Goal: Task Accomplishment & Management: Manage account settings

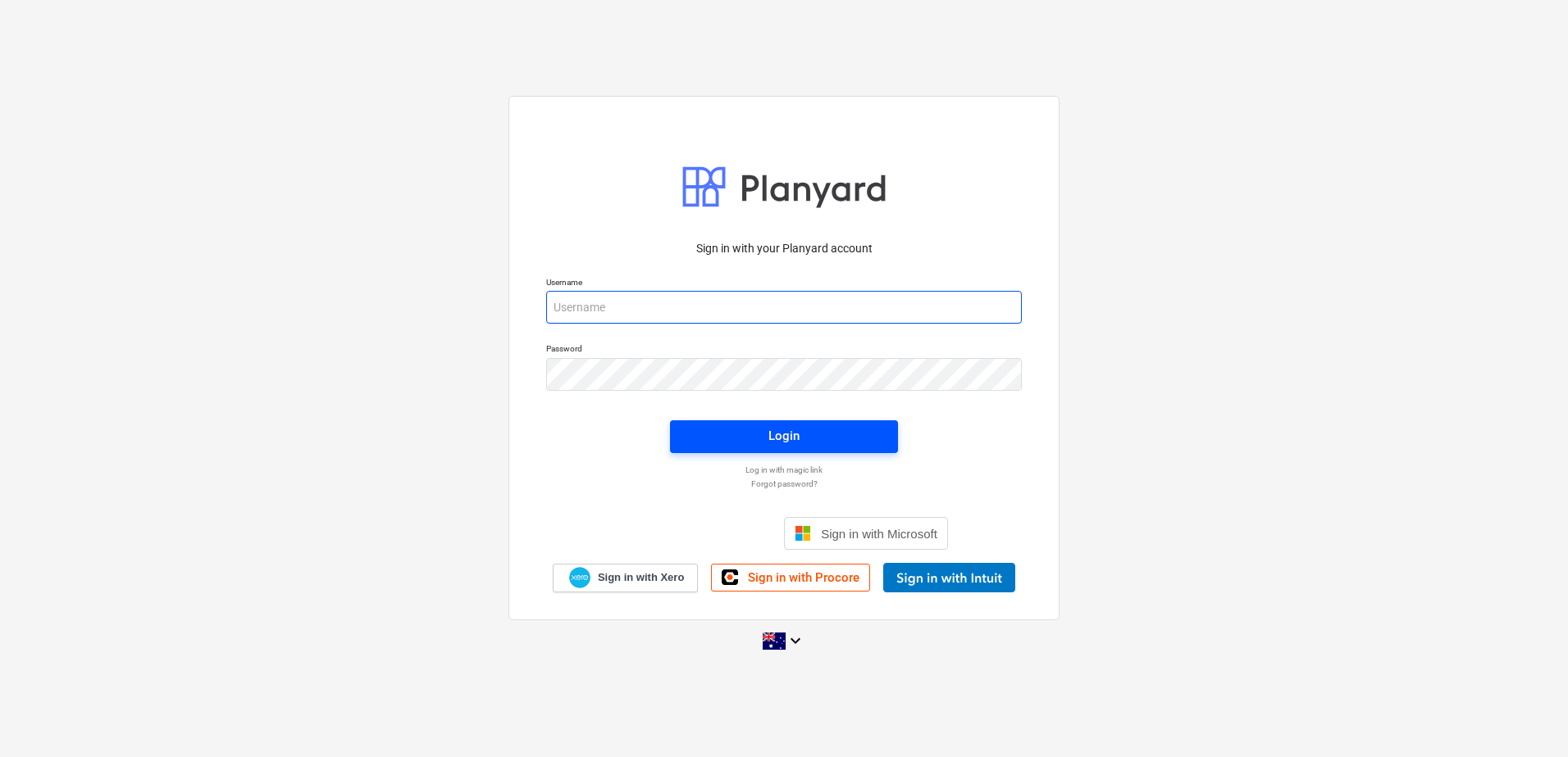
type input "[EMAIL_ADDRESS][DOMAIN_NAME]"
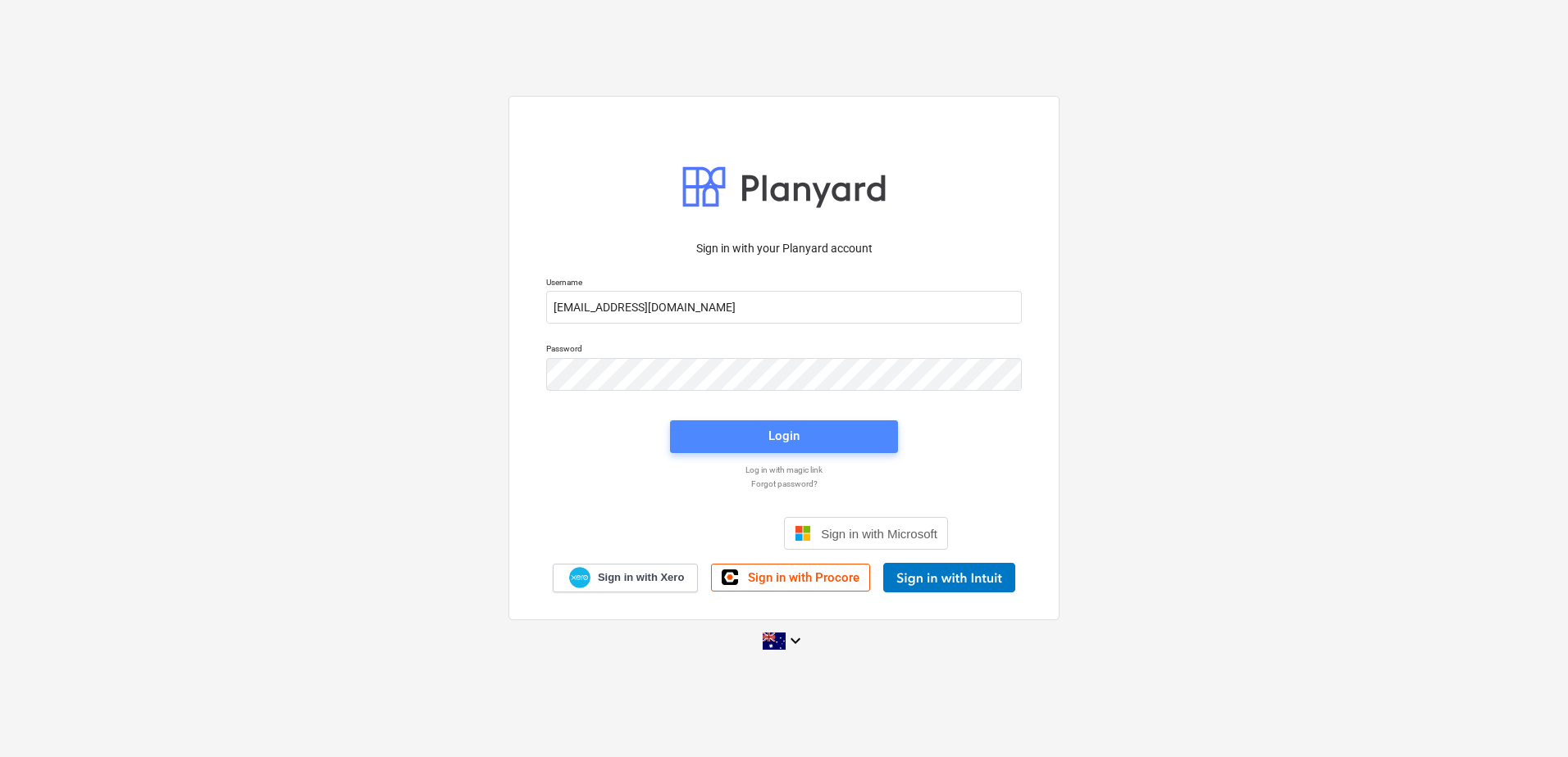
click at [784, 443] on div "Login" at bounding box center [784, 436] width 31 height 21
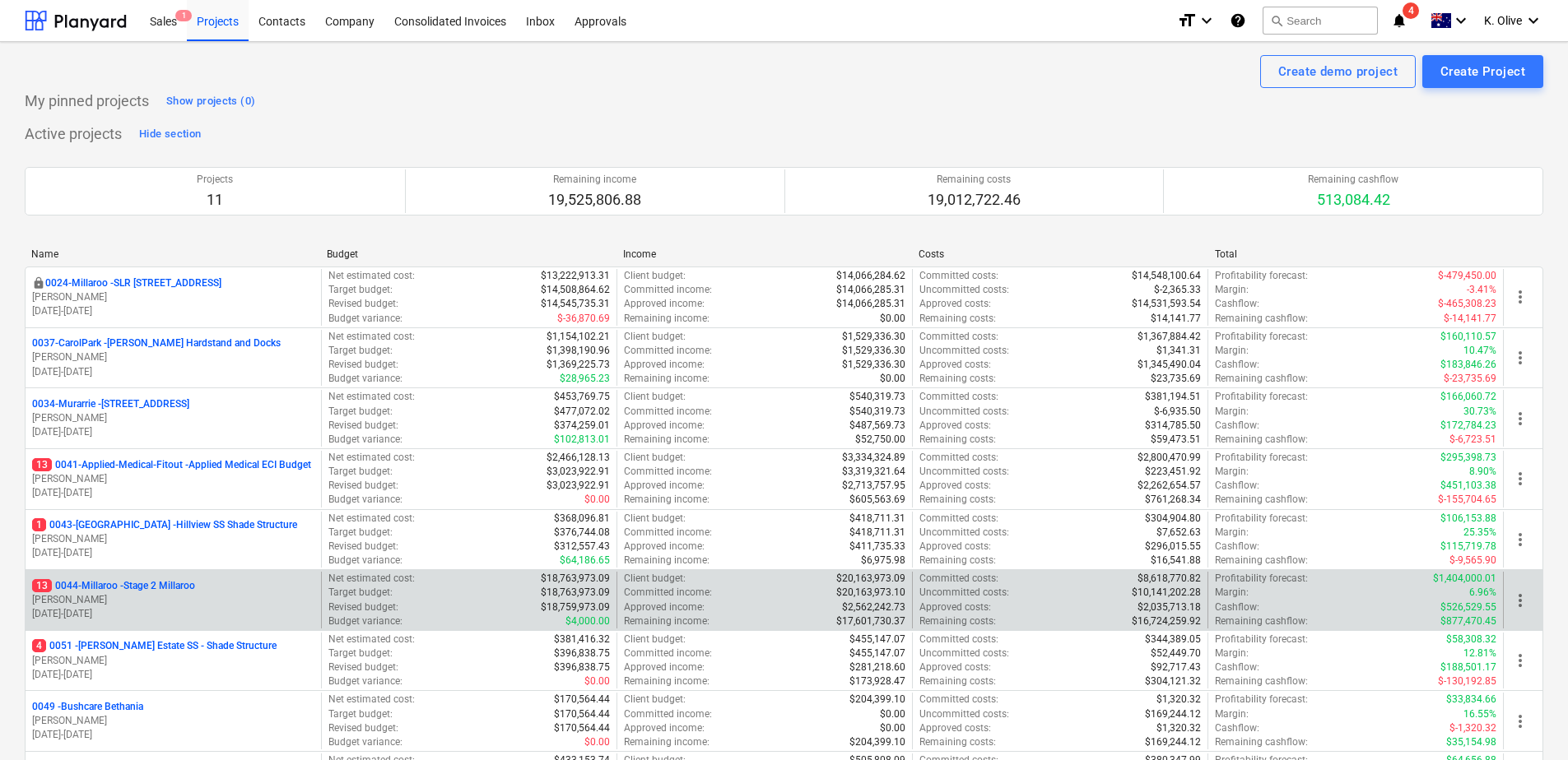
click at [156, 586] on p "13 0044-Millaroo - Stage 2 Millaroo" at bounding box center [114, 586] width 163 height 14
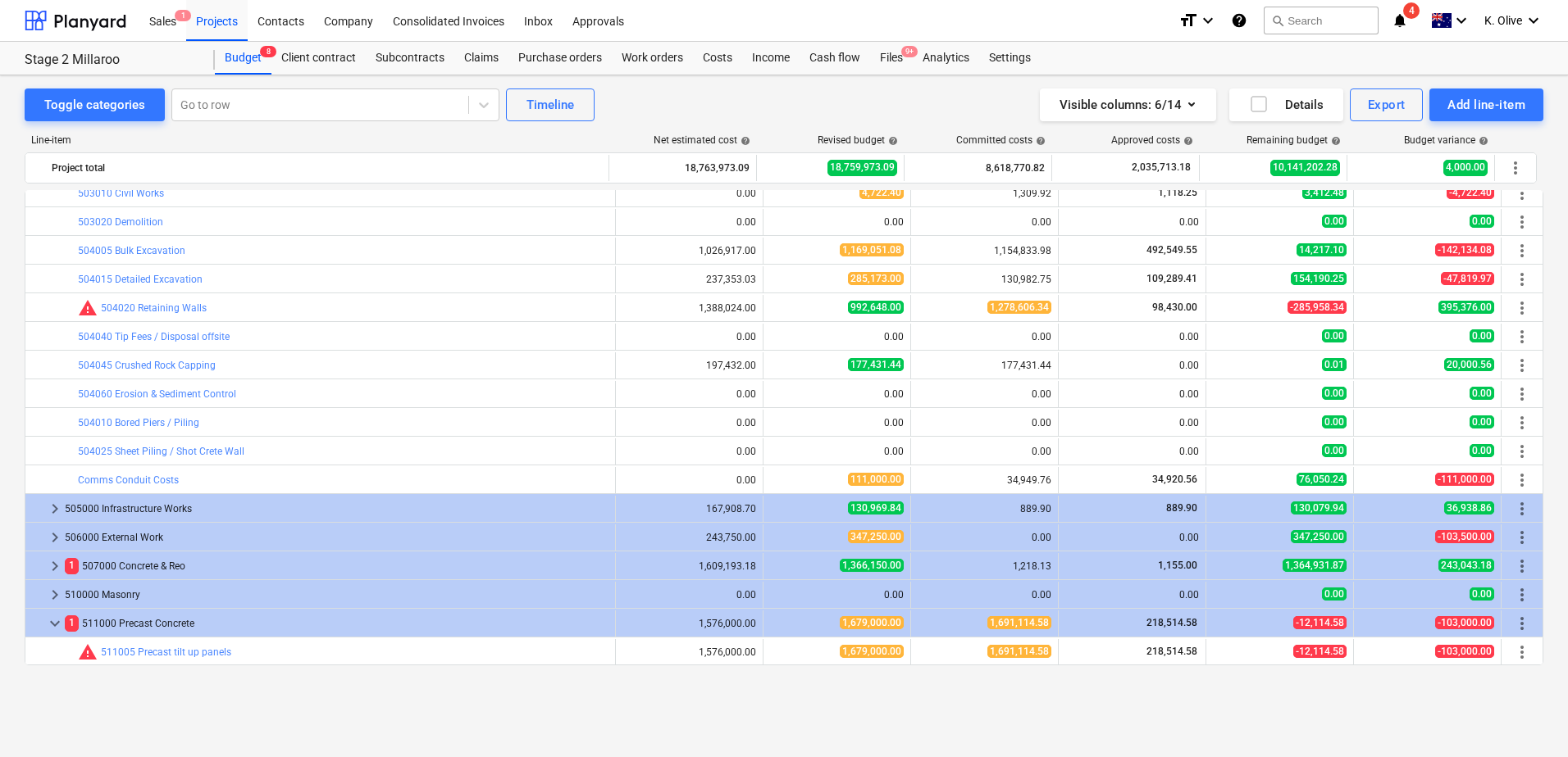
scroll to position [1147, 0]
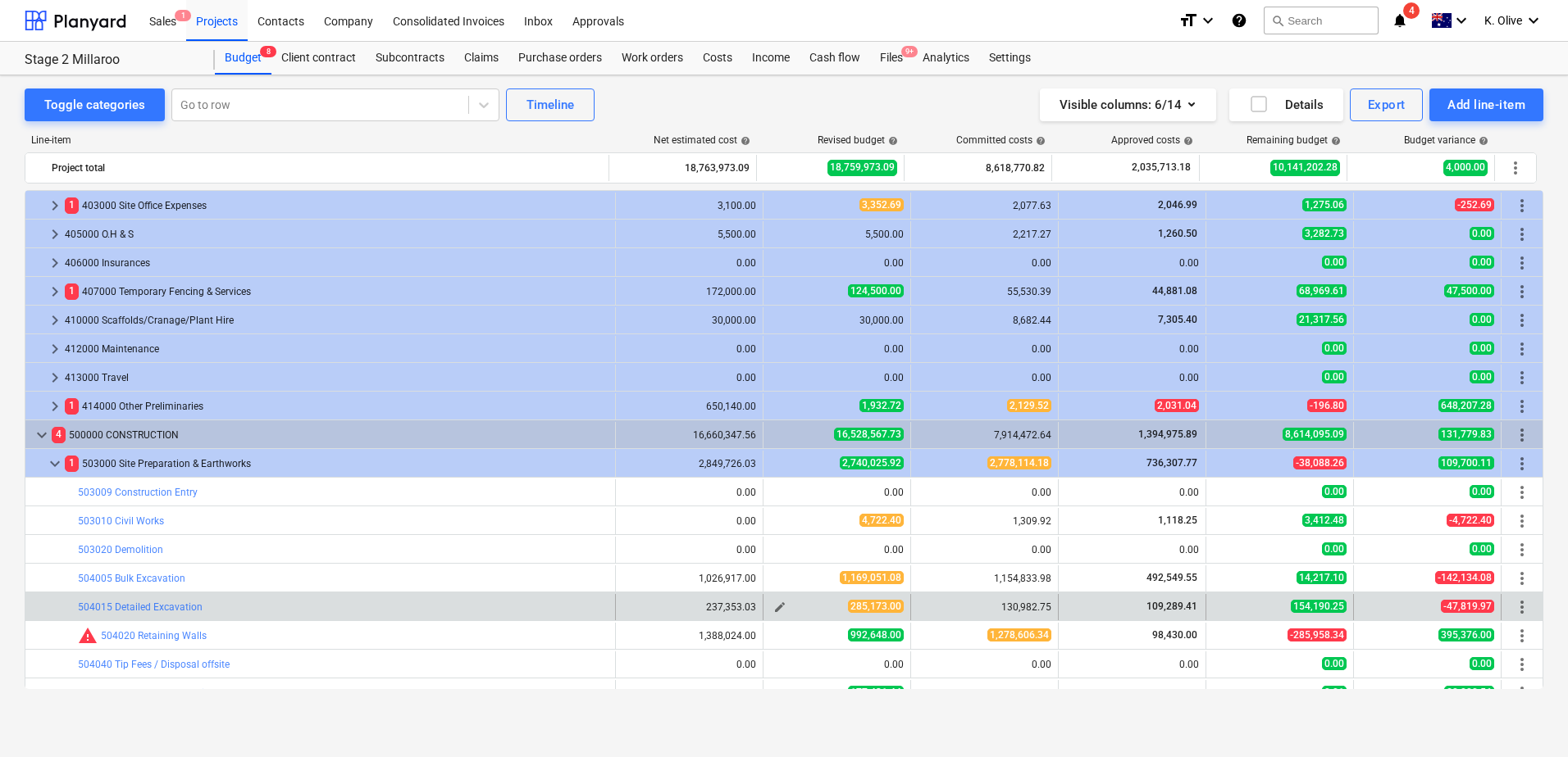
click at [777, 606] on span "edit" at bounding box center [779, 608] width 13 height 13
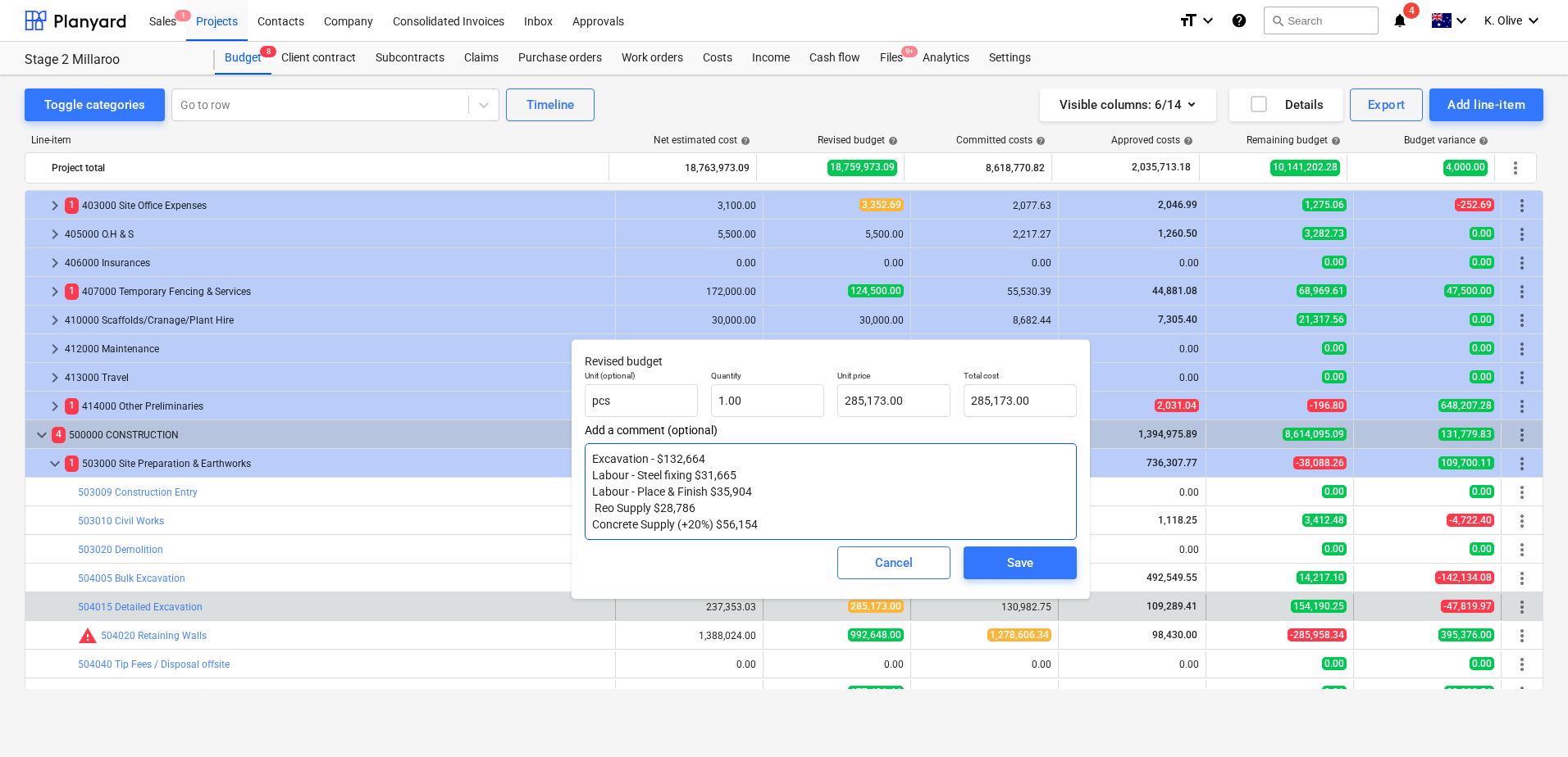
click at [761, 526] on textarea "Excavation - $132,664 Labour - Steel fixing $31,665 Labour - Place & Finish $35…" at bounding box center [830, 492] width 492 height 97
click at [762, 521] on textarea "Excavation - $132,664 Labour - Steel fixing $31,665 Labour - Place & Finish $35…" at bounding box center [830, 492] width 492 height 97
drag, startPoint x: 765, startPoint y: 523, endPoint x: 591, endPoint y: 460, distance: 185.1
click at [579, 453] on div "Revised budget Unit (optional) pcs Quantity 1.00 Unit price 285,173.00 Total co…" at bounding box center [830, 469] width 518 height 259
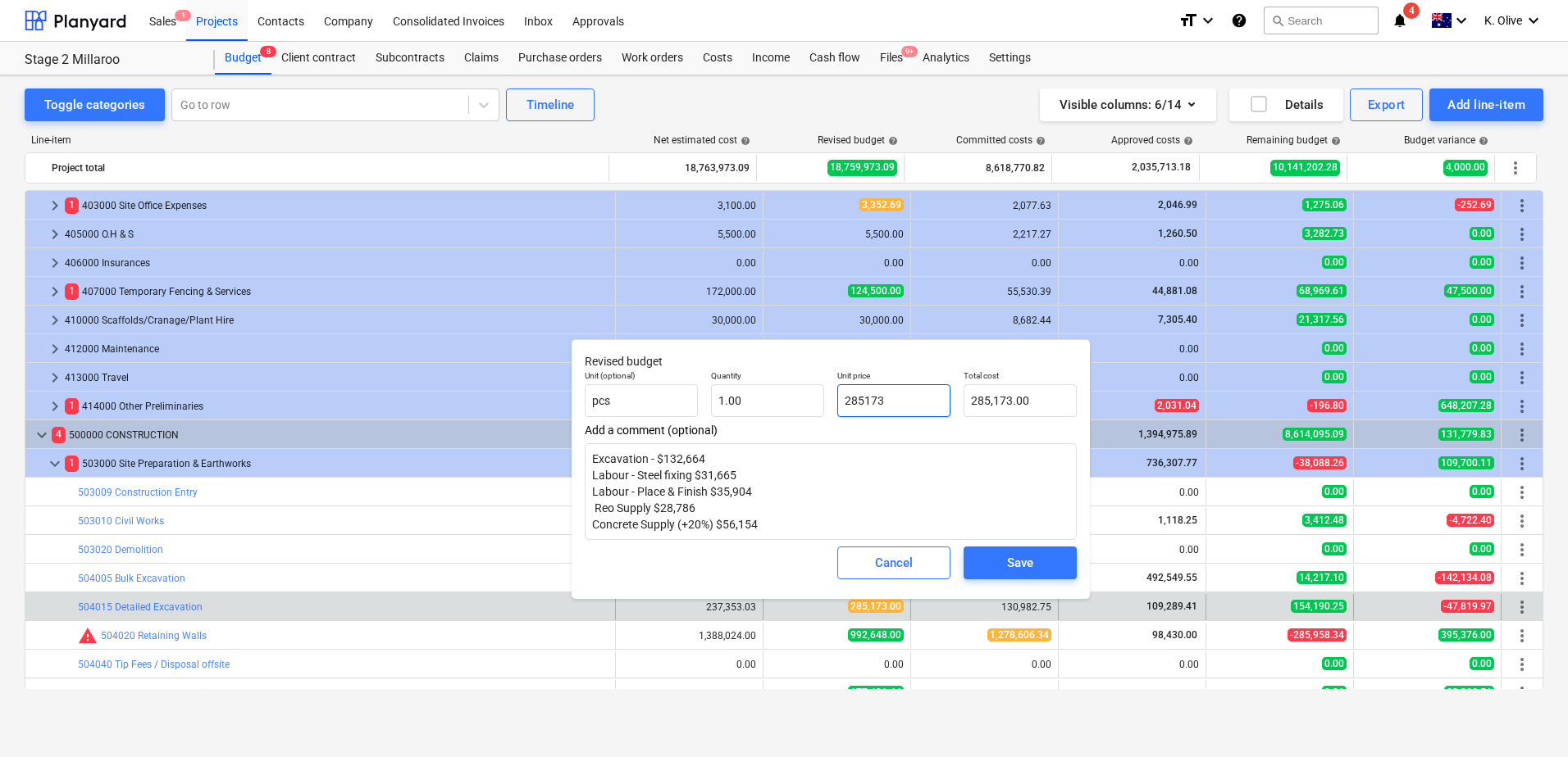
drag, startPoint x: 902, startPoint y: 398, endPoint x: 839, endPoint y: 395, distance: 63.1
click at [839, 395] on input "285173" at bounding box center [894, 401] width 113 height 33
click at [900, 397] on input "285173" at bounding box center [894, 401] width 113 height 33
type input "285,173.00"
type textarea "x"
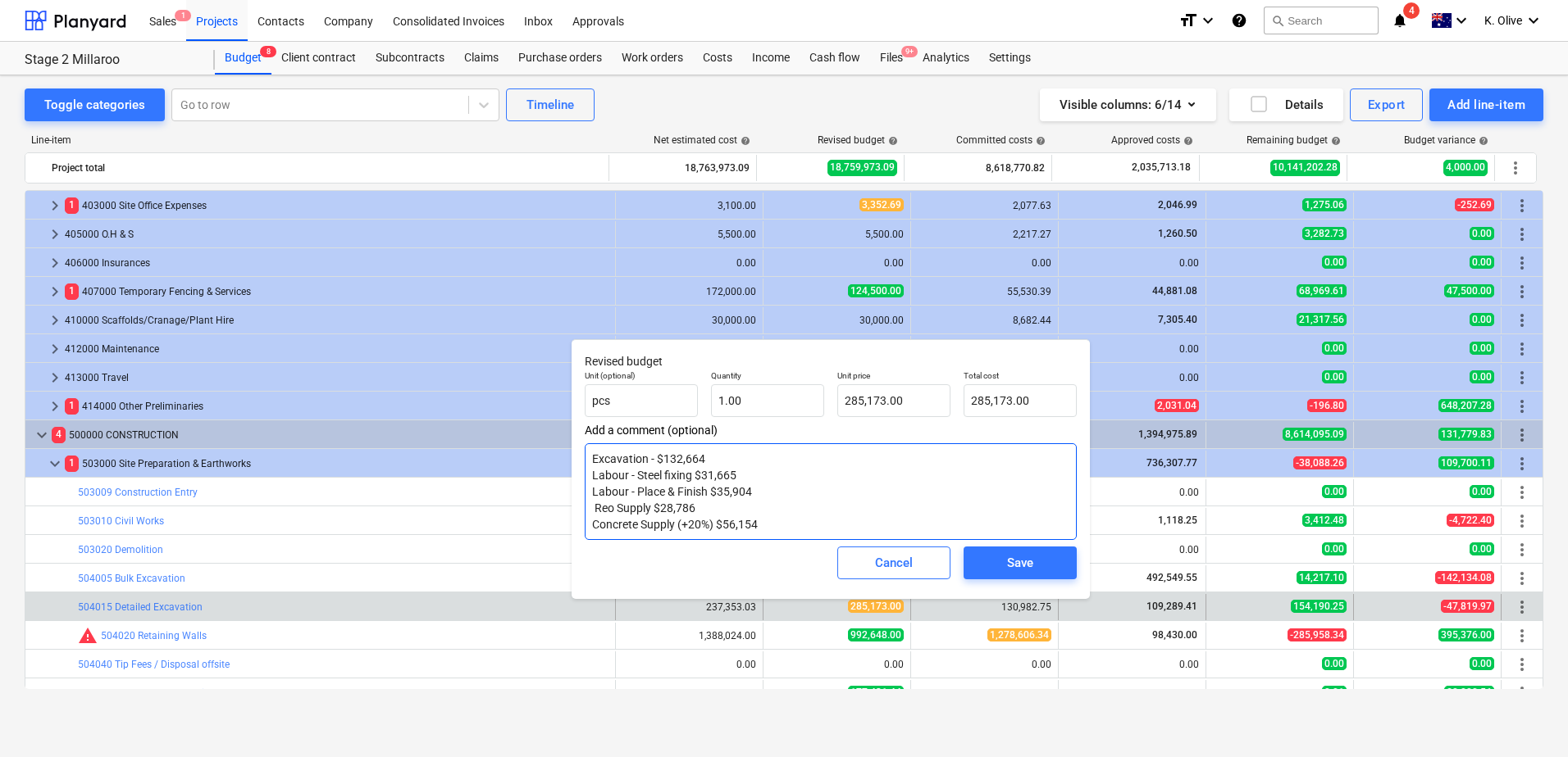
click at [901, 489] on textarea "Excavation - $132,664 Labour - Steel fixing $31,665 Labour - Place & Finish $35…" at bounding box center [830, 492] width 492 height 97
drag, startPoint x: 845, startPoint y: 397, endPoint x: 957, endPoint y: 406, distance: 112.4
click at [957, 406] on div "Unit (optional) pcs Quantity 1.00 Unit price 285173 Total cost 285,173.00" at bounding box center [830, 393] width 505 height 60
type input "285,173.00"
type textarea "x"
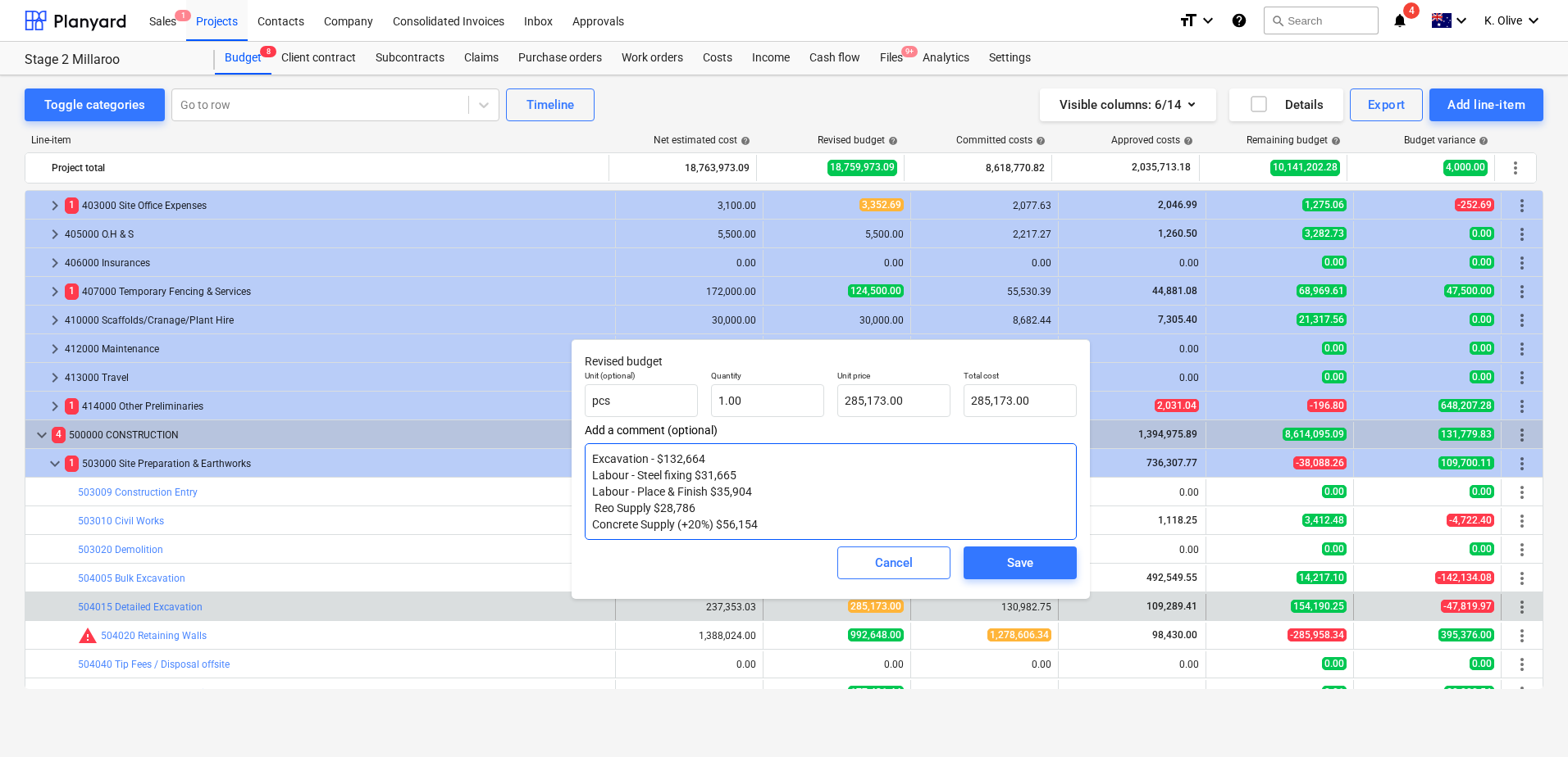
click at [900, 475] on textarea "Excavation - $132,664 Labour - Steel fixing $31,665 Labour - Place & Finish $35…" at bounding box center [830, 492] width 492 height 97
click at [917, 405] on input "285173" at bounding box center [894, 401] width 113 height 33
type input "285,173.00"
click at [910, 473] on textarea "Excavation - $132,664 Labour - Steel fixing $31,665 Labour - Place & Finish $35…" at bounding box center [830, 492] width 492 height 97
drag, startPoint x: 754, startPoint y: 514, endPoint x: 593, endPoint y: 456, distance: 171.1
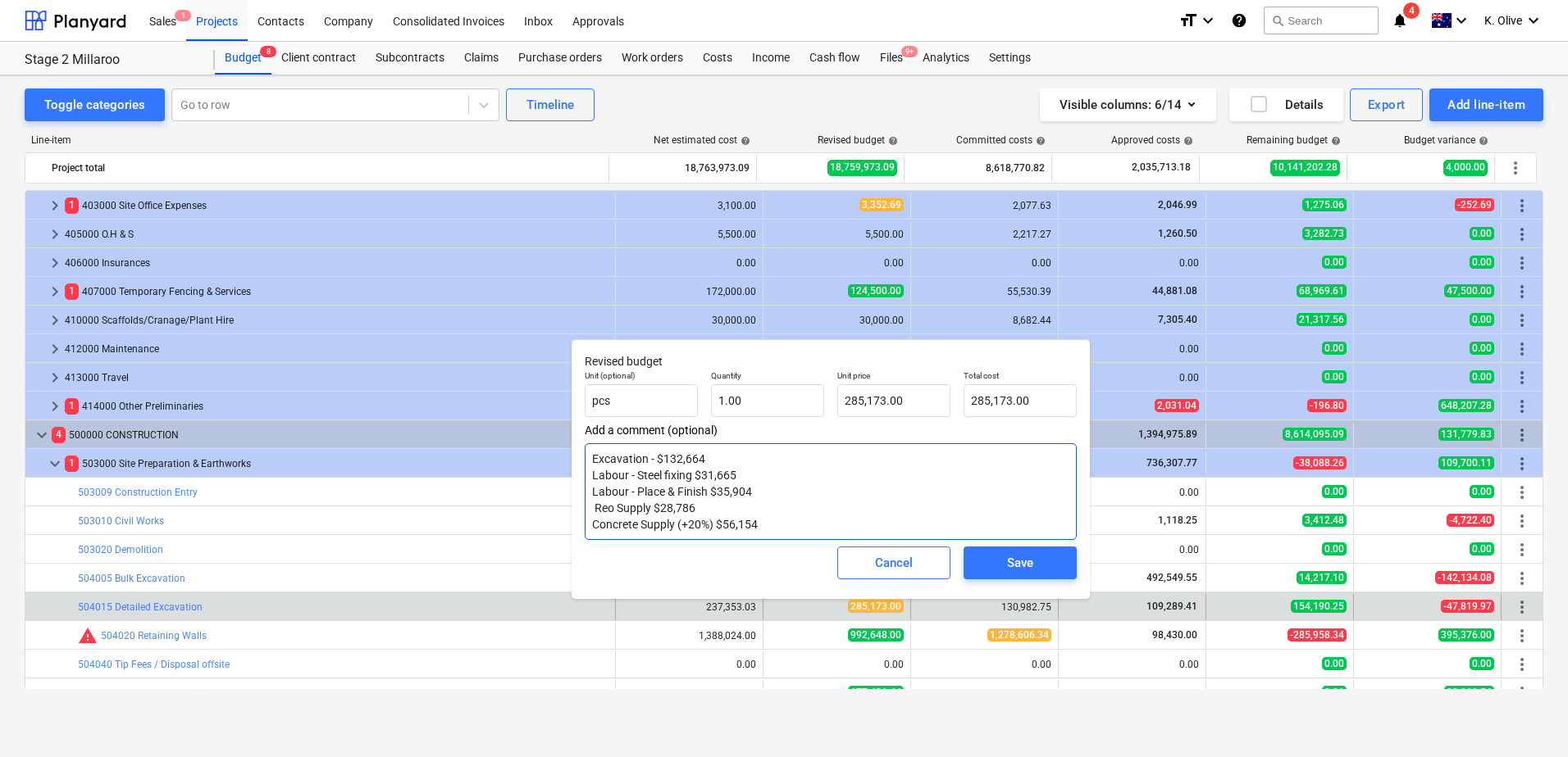
click at [593, 456] on textarea "Excavation - $132,664 Labour - Steel fixing $31,665 Labour - Place & Finish $35…" at bounding box center [830, 492] width 492 height 97
click at [779, 525] on textarea "Excavation - $132,664 Labour - Steel fixing $31,665 Labour - Place & Finish $35…" at bounding box center [830, 492] width 492 height 97
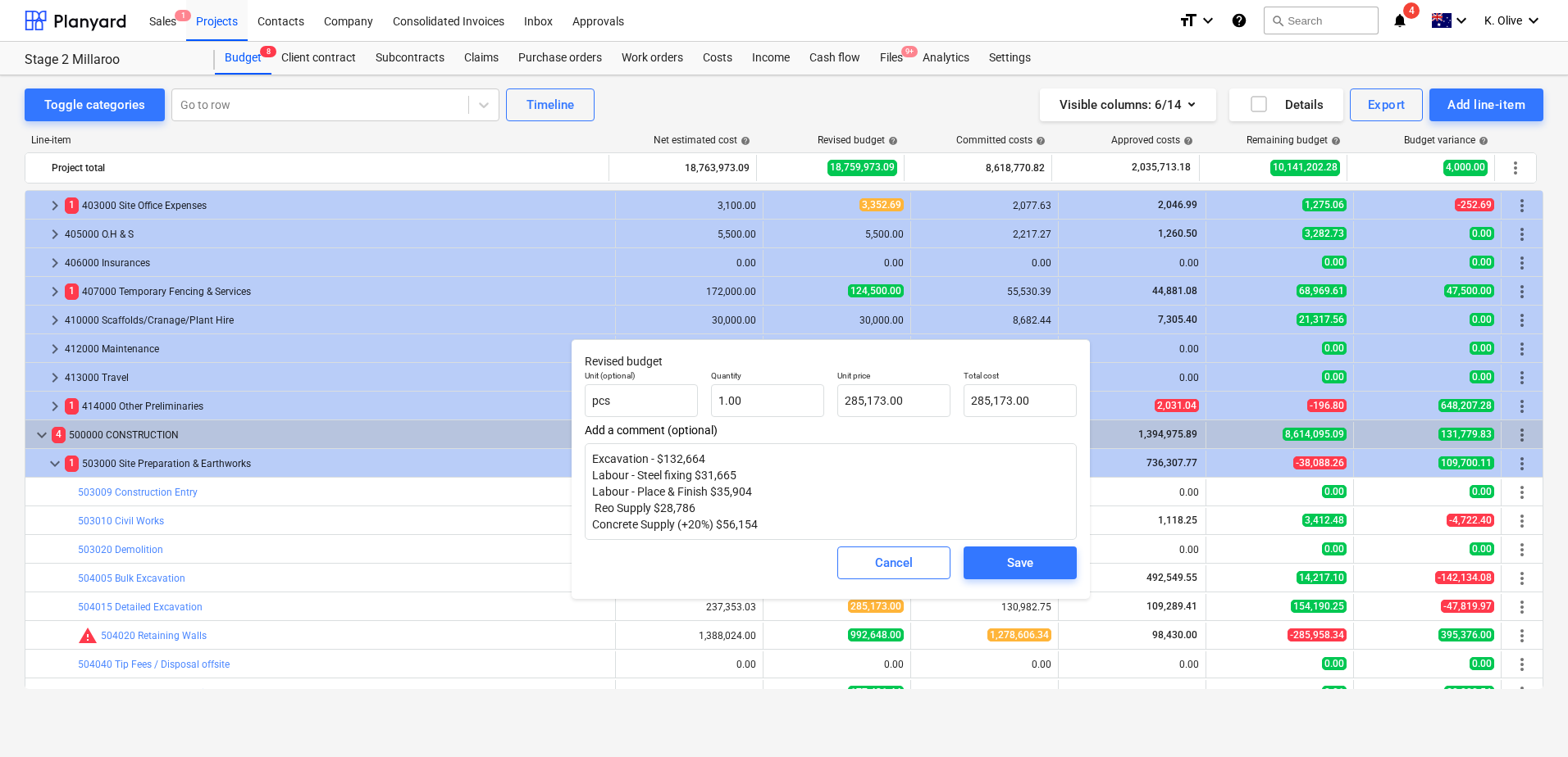
type textarea "x"
